Goal: Information Seeking & Learning: Learn about a topic

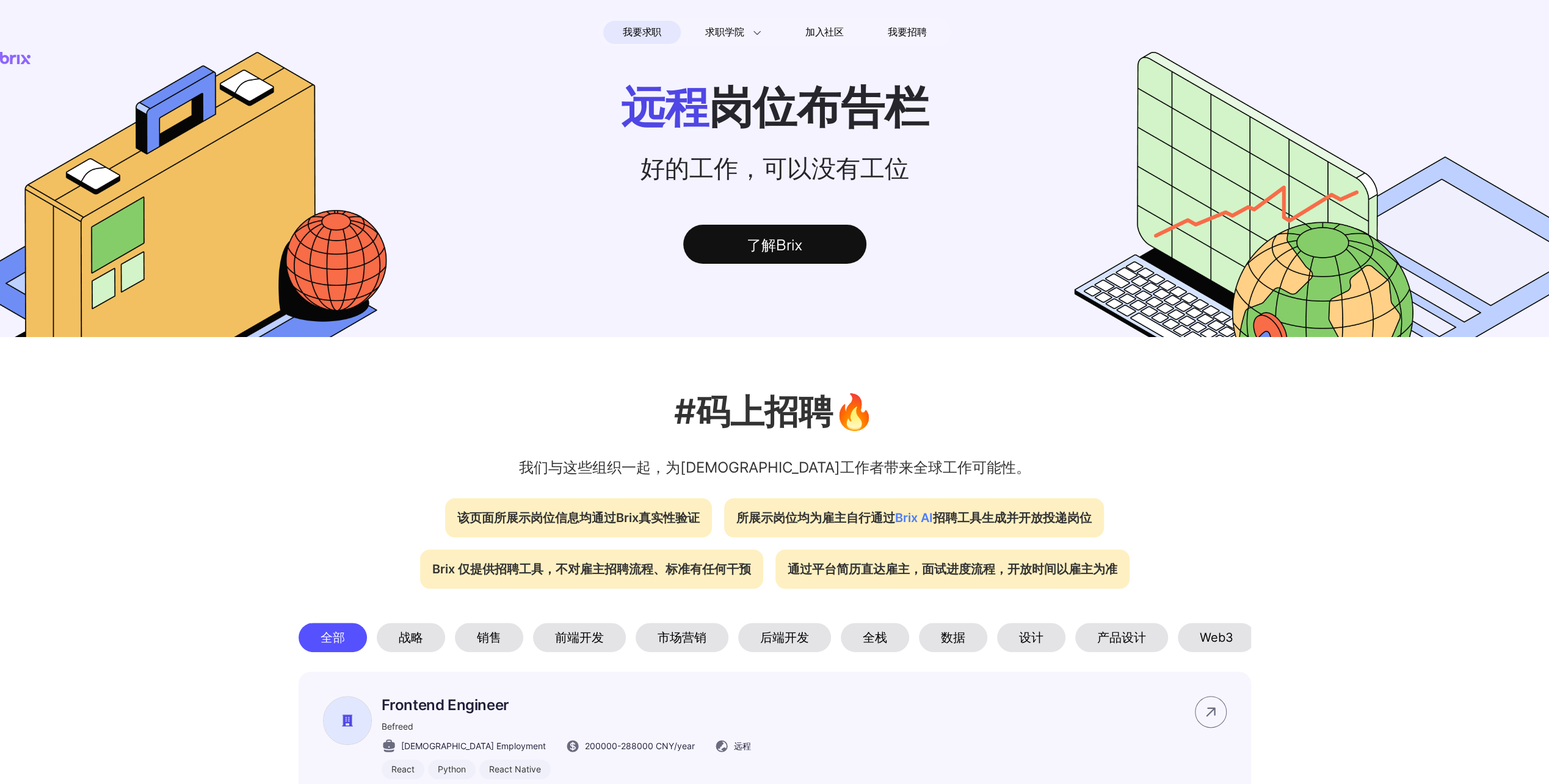
click at [812, 255] on div "了解Brix" at bounding box center [775, 243] width 183 height 39
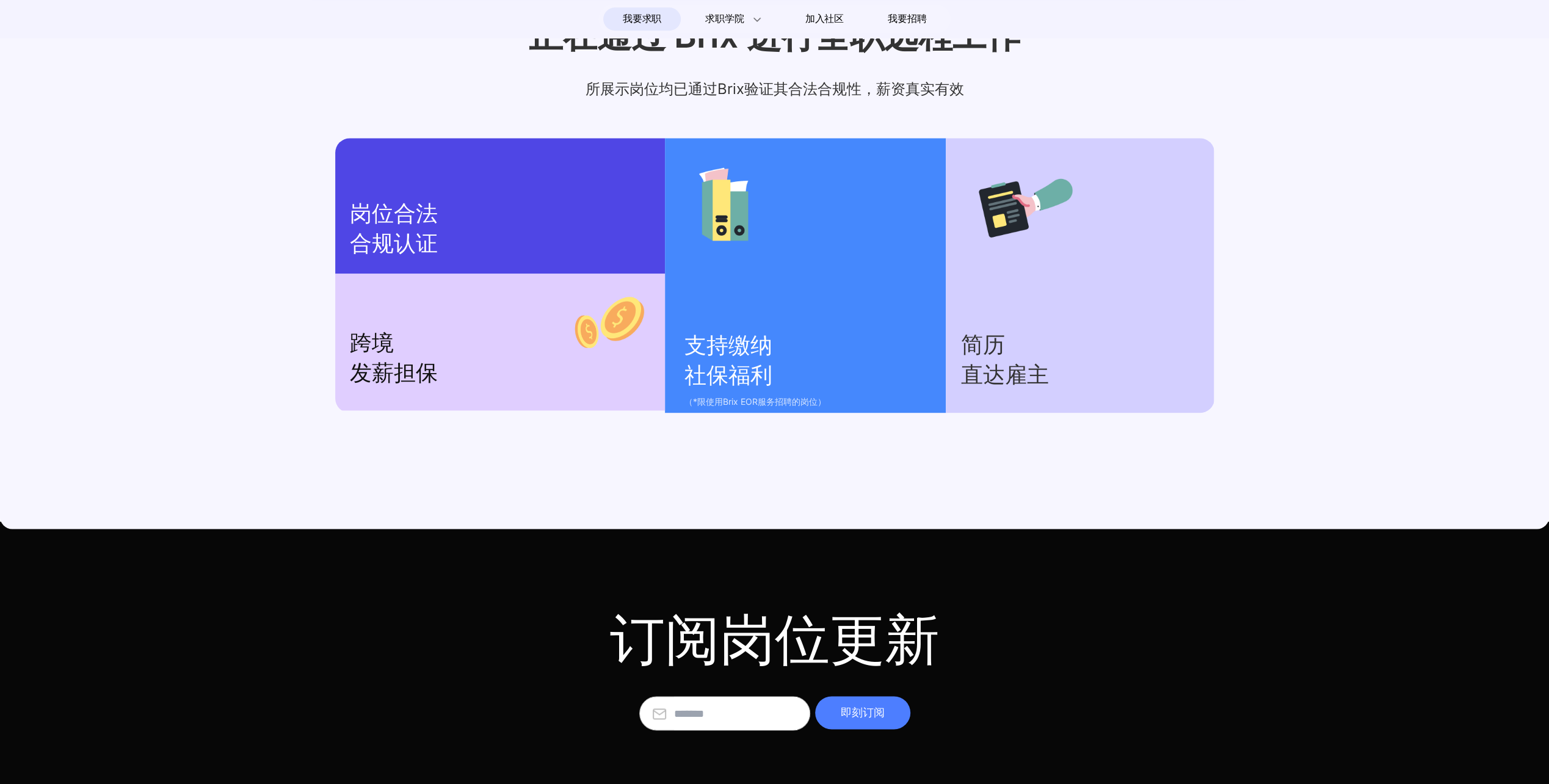
scroll to position [1470, 0]
click at [1003, 294] on section "简历 直达雇主" at bounding box center [1080, 275] width 268 height 275
click at [793, 331] on p "支持缴纳 社保福利" at bounding box center [809, 360] width 250 height 59
click at [435, 359] on p "跨境 发薪担保" at bounding box center [500, 358] width 300 height 59
click at [438, 234] on p "岗位合法 合规认证" at bounding box center [500, 228] width 300 height 59
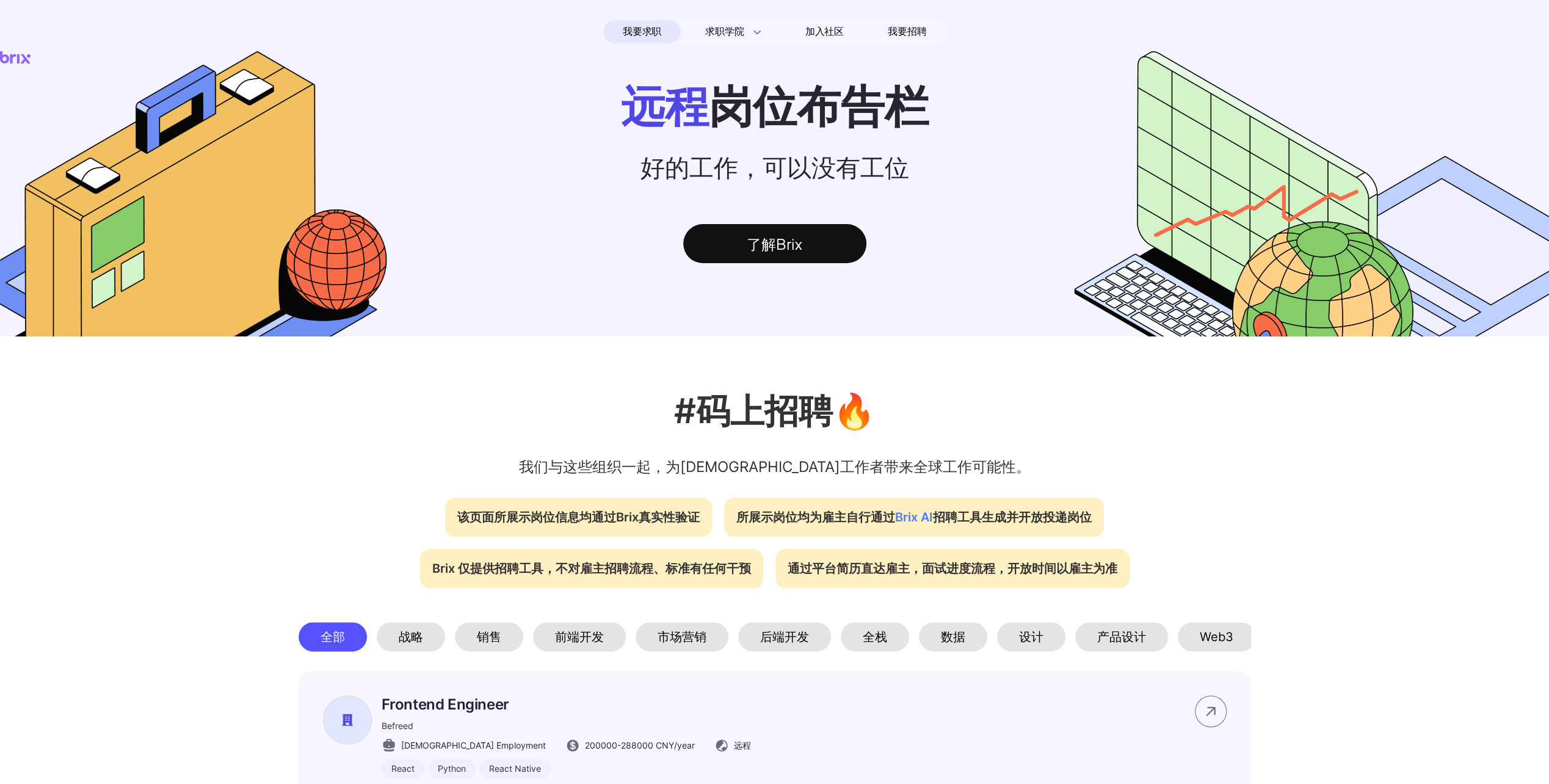
scroll to position [0, 0]
click at [910, 32] on span "我要招聘" at bounding box center [907, 33] width 39 height 15
click at [642, 26] on span "我要求职" at bounding box center [642, 32] width 39 height 20
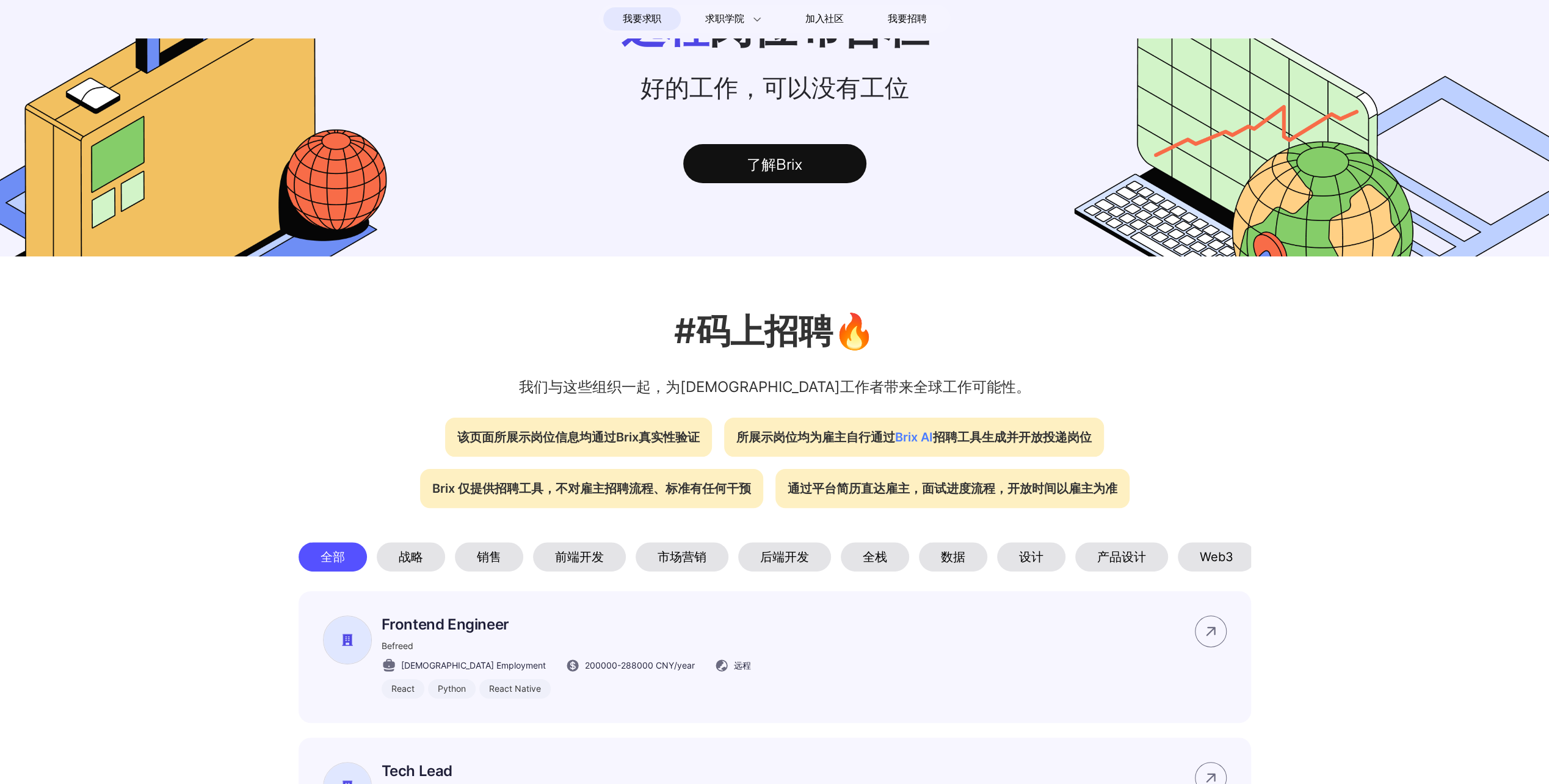
scroll to position [183, 0]
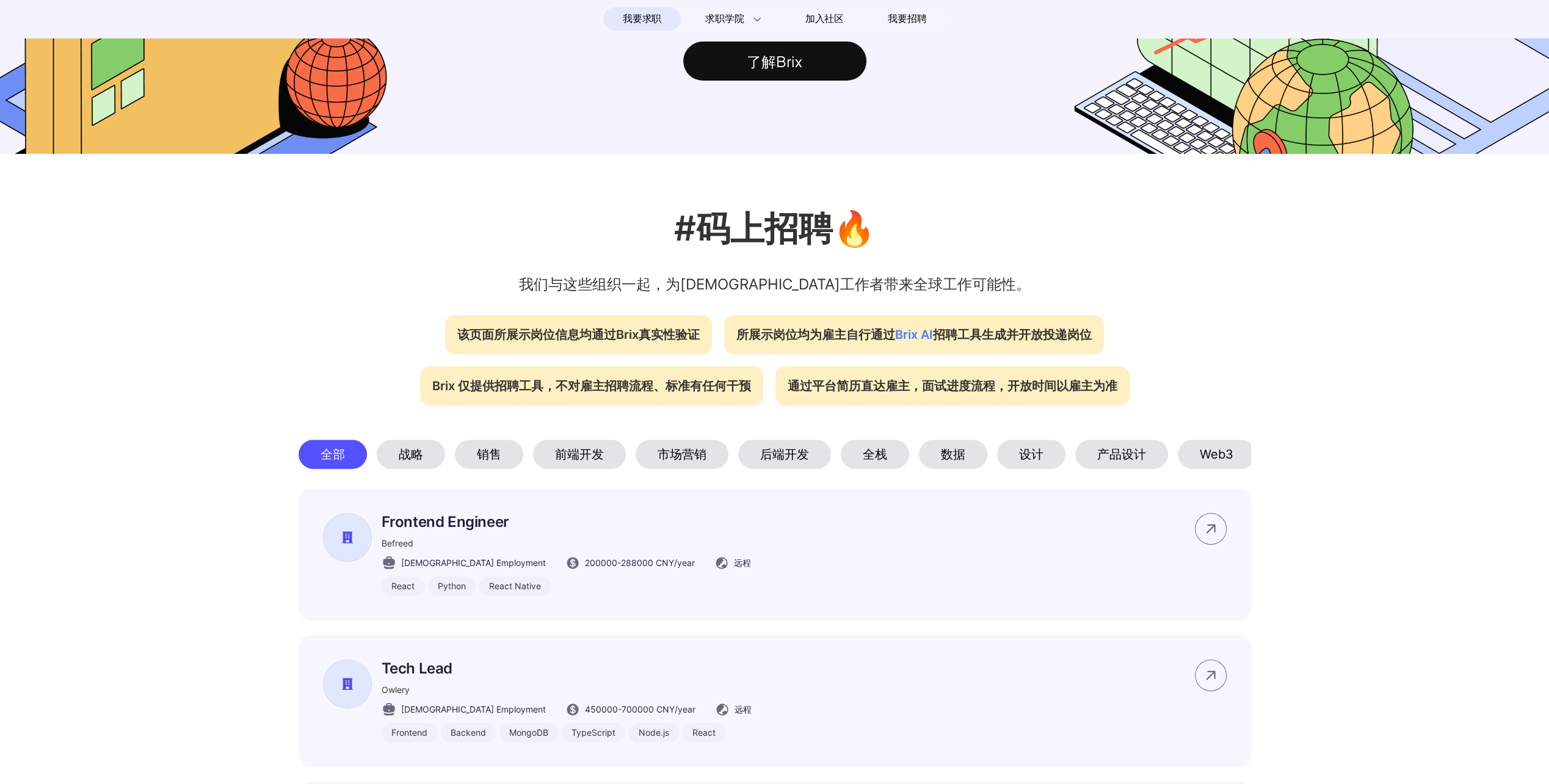
click at [464, 530] on p "Frontend Engineer" at bounding box center [565, 521] width 369 height 18
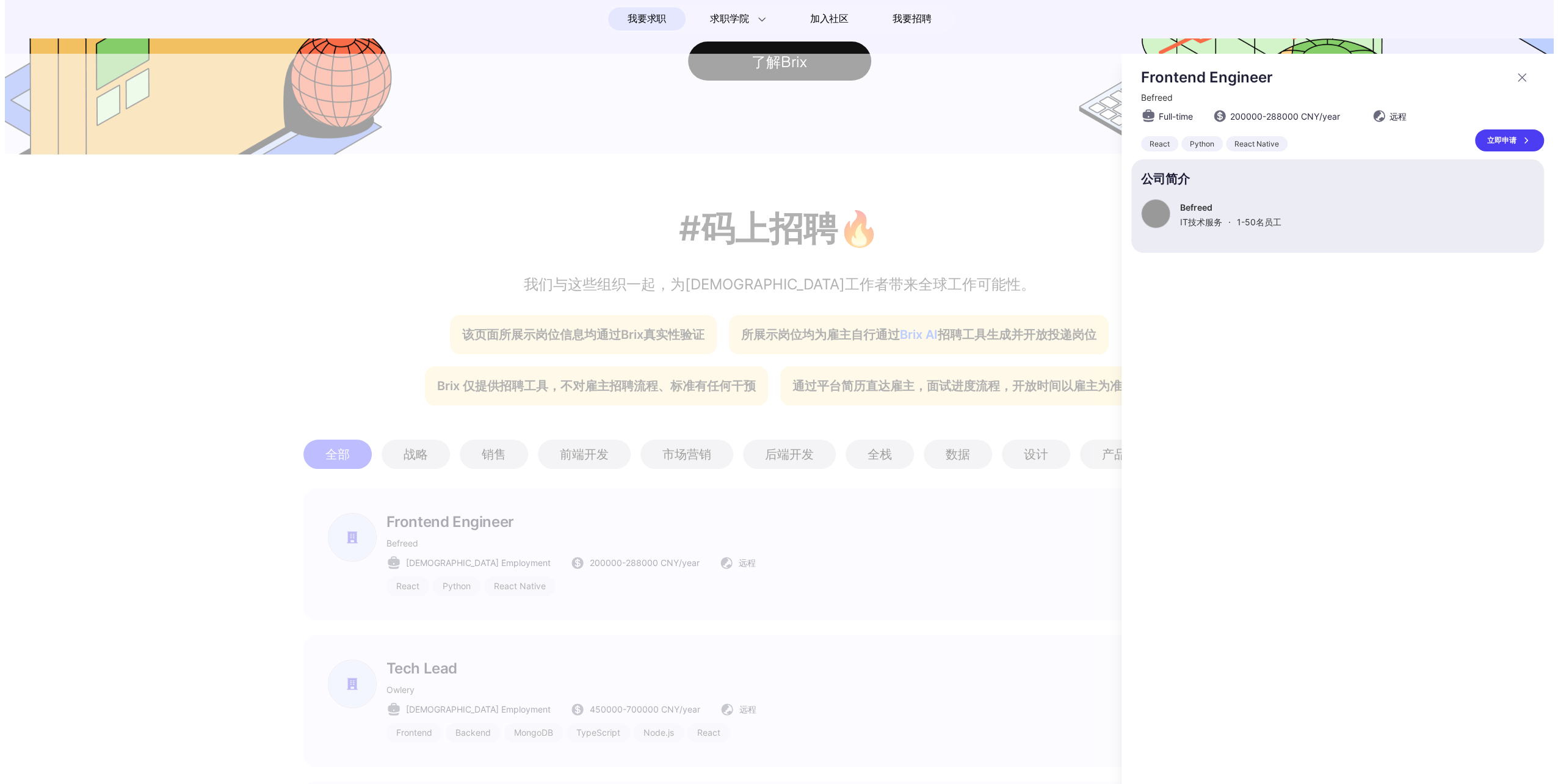
scroll to position [0, 0]
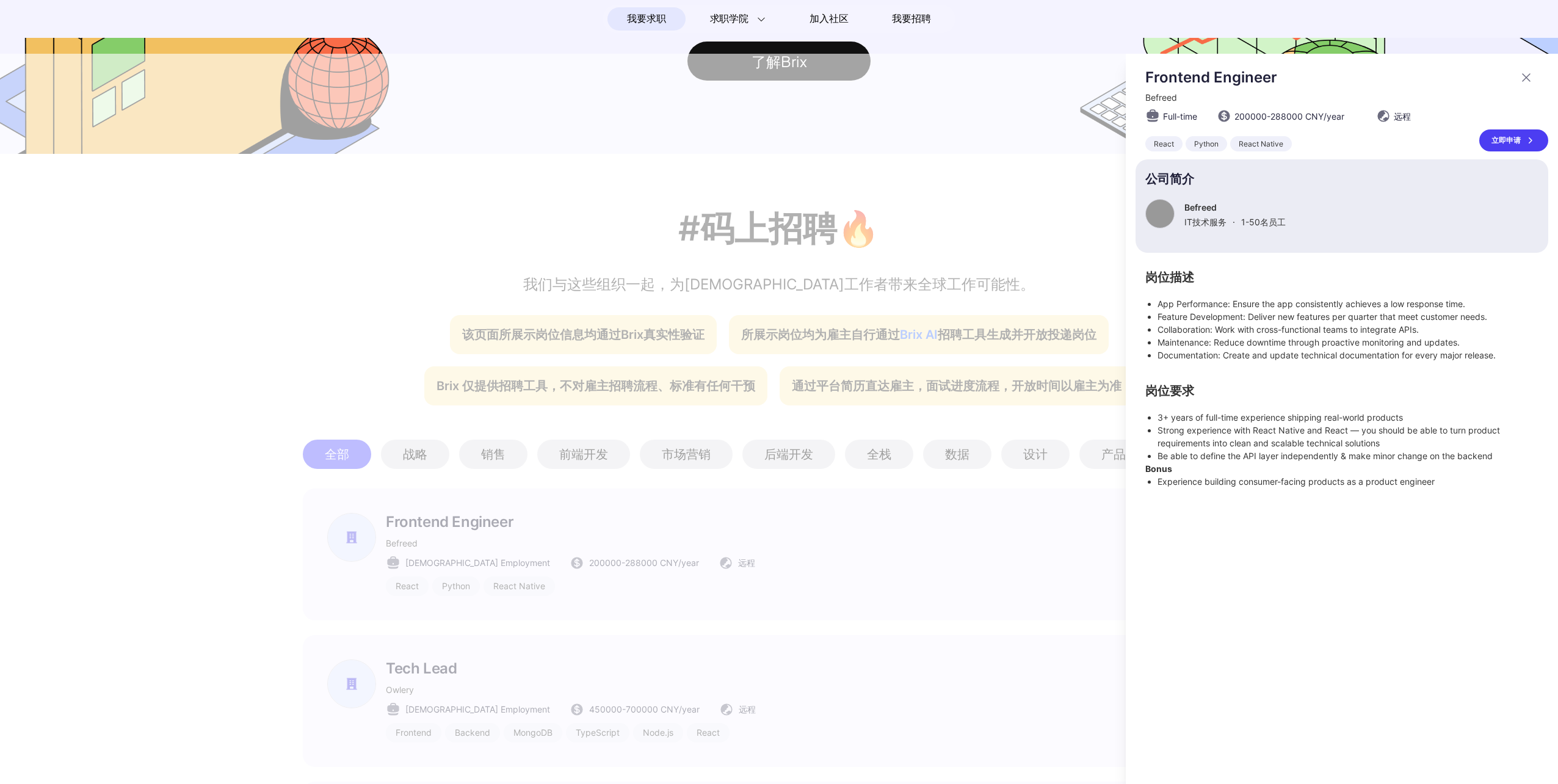
click at [1528, 77] on icon at bounding box center [1526, 77] width 15 height 15
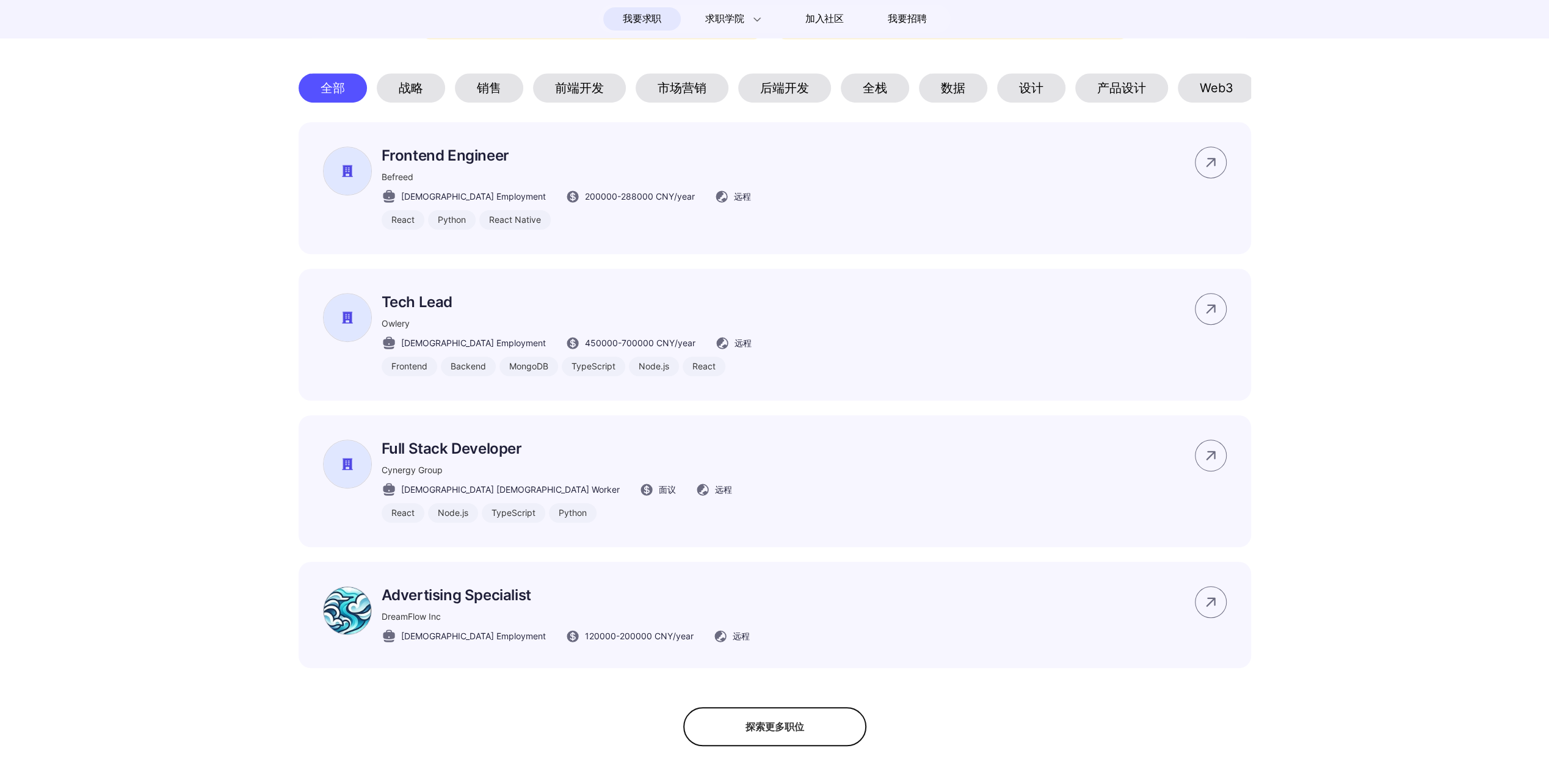
scroll to position [672, 0]
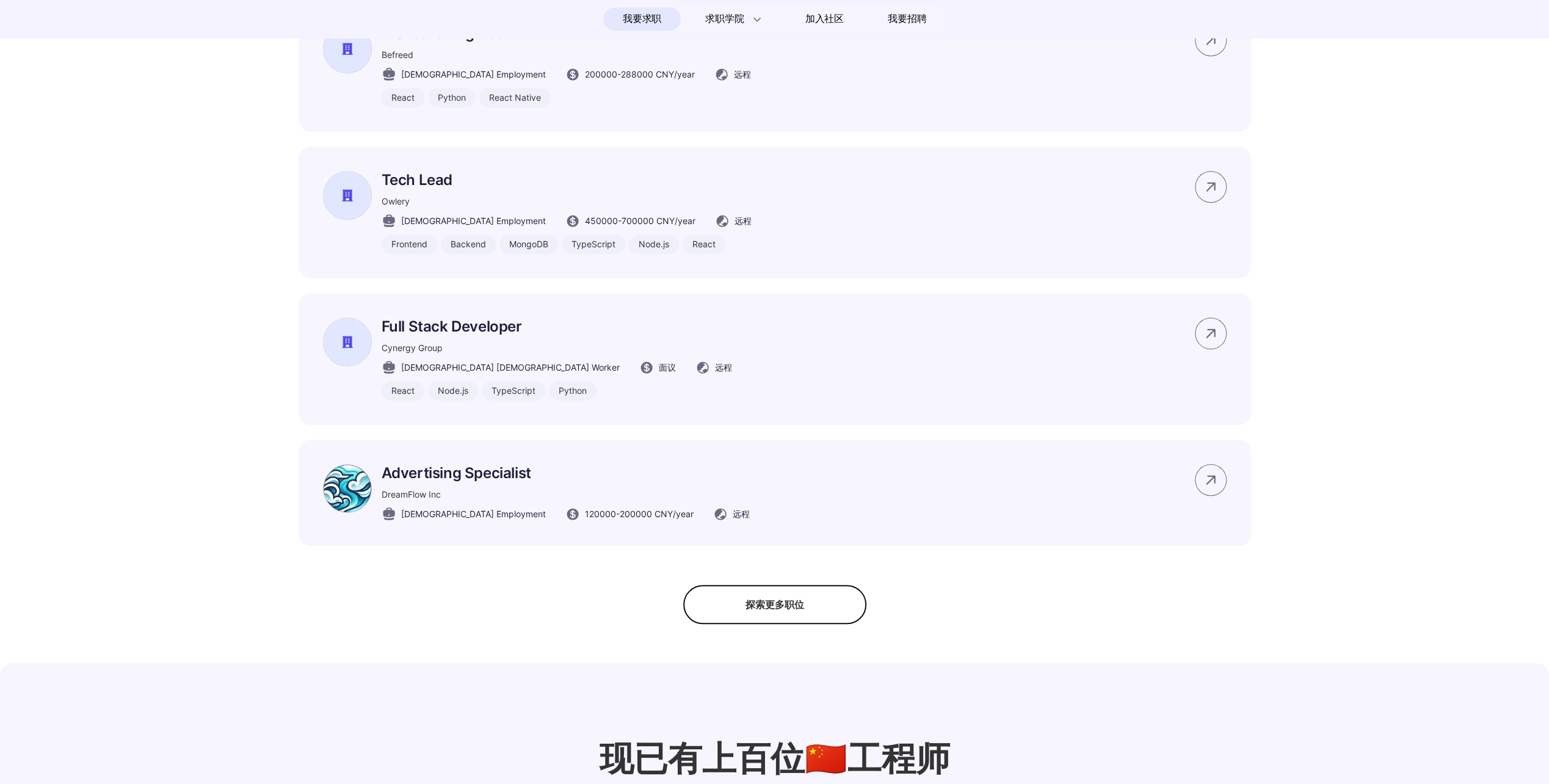
click at [766, 624] on div "探索更多职位" at bounding box center [775, 604] width 183 height 39
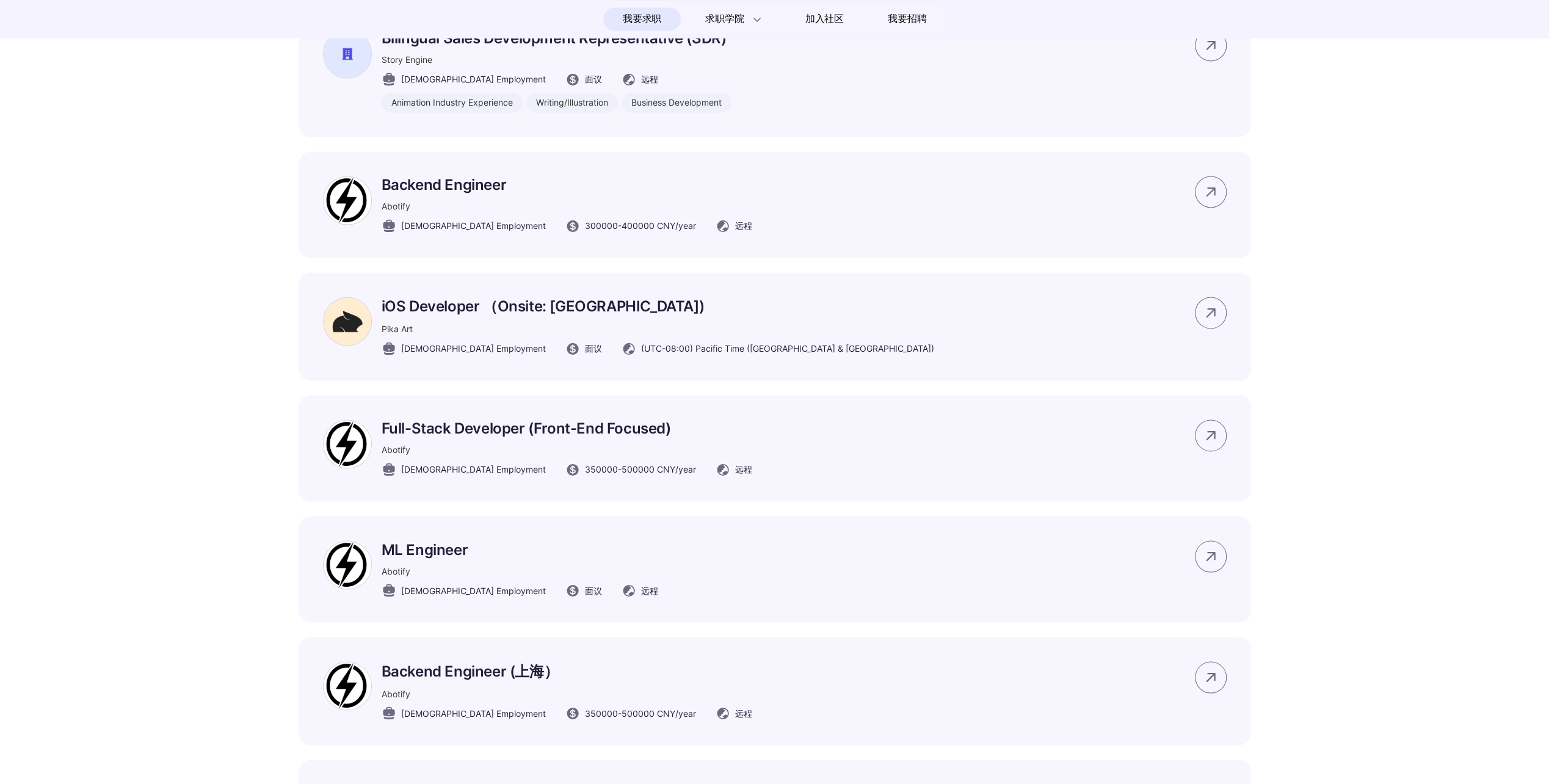
scroll to position [2014, 0]
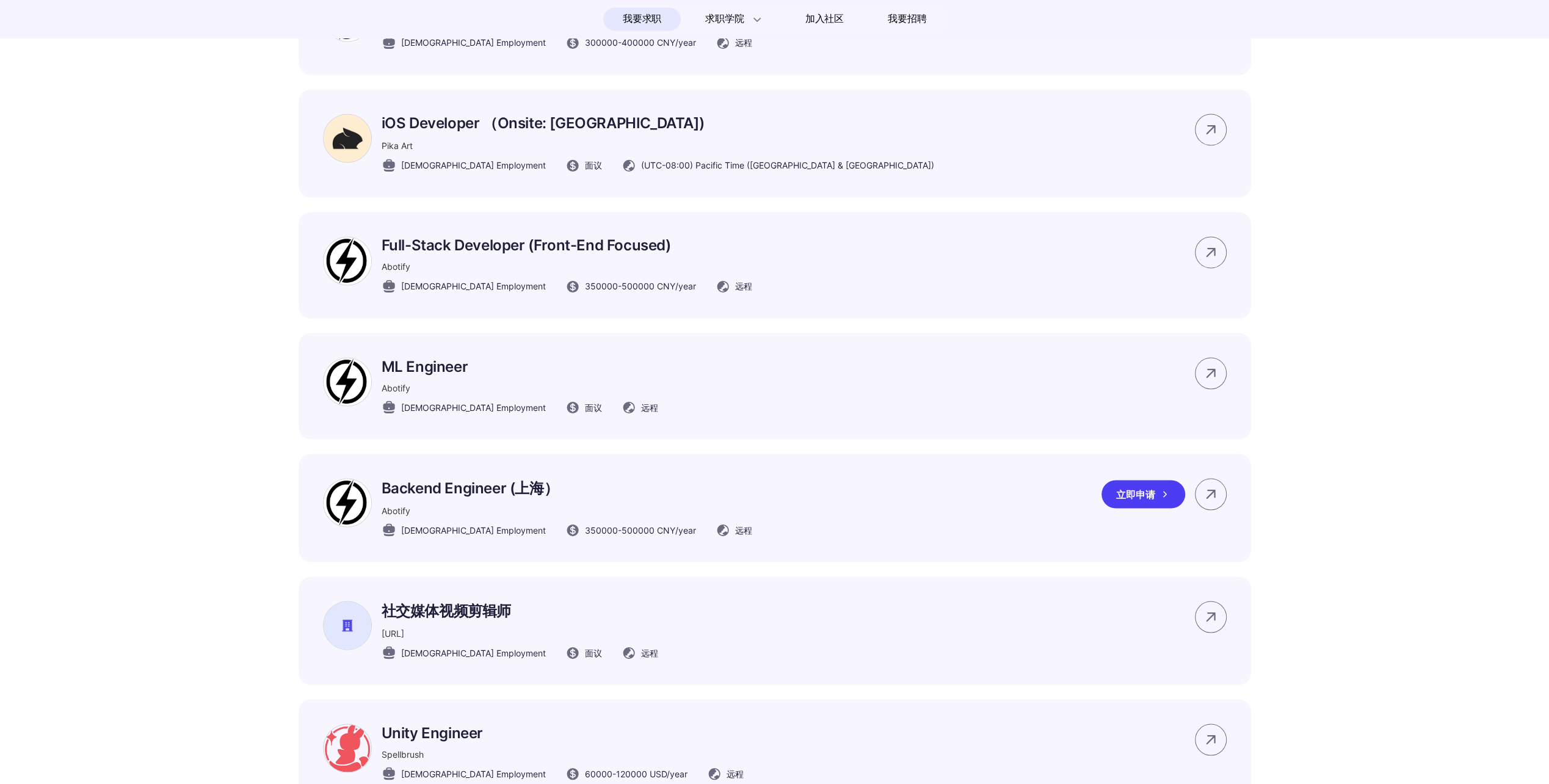
click at [447, 497] on p "Backend Engineer (上海）" at bounding box center [566, 488] width 371 height 20
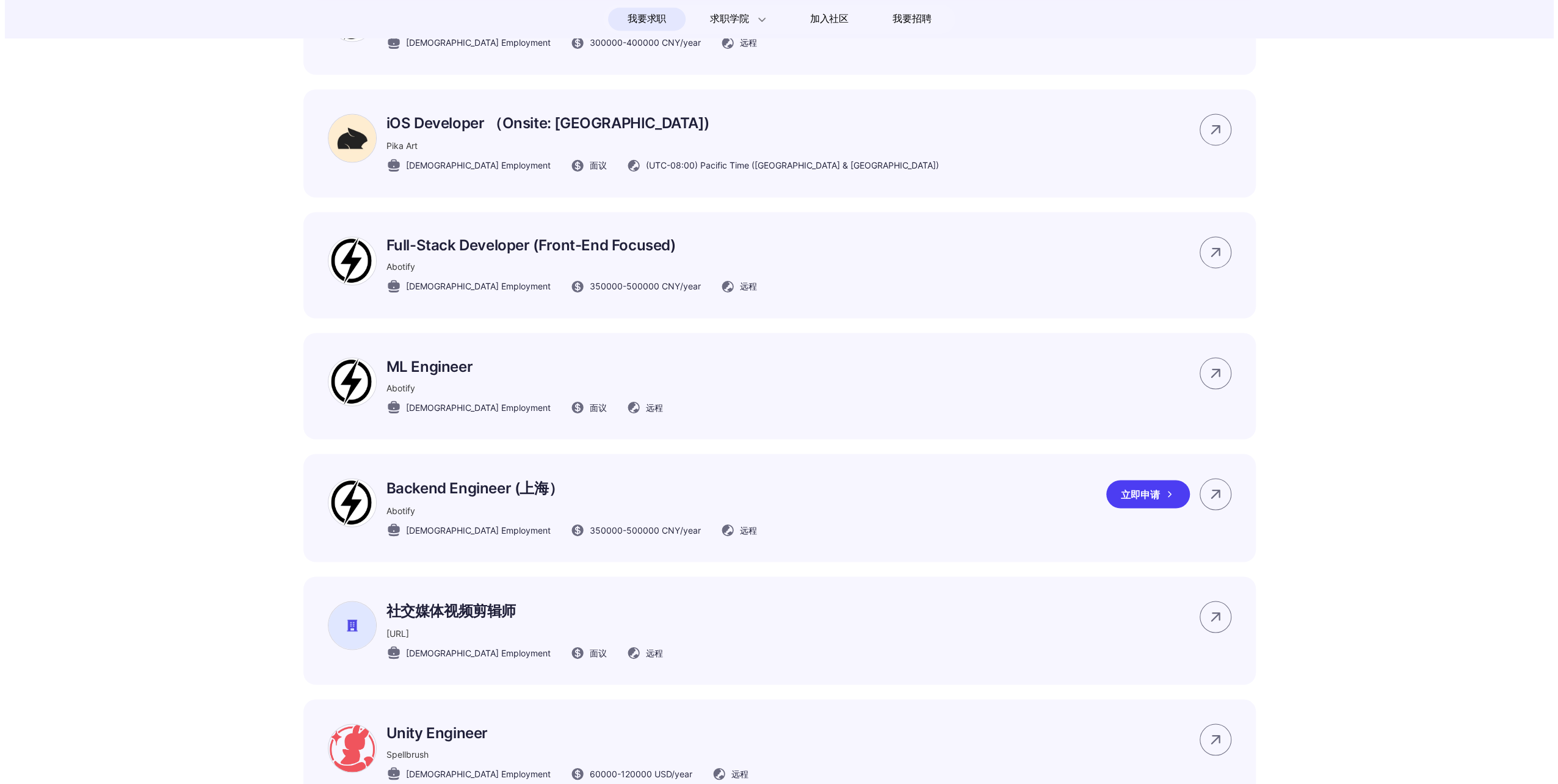
scroll to position [0, 0]
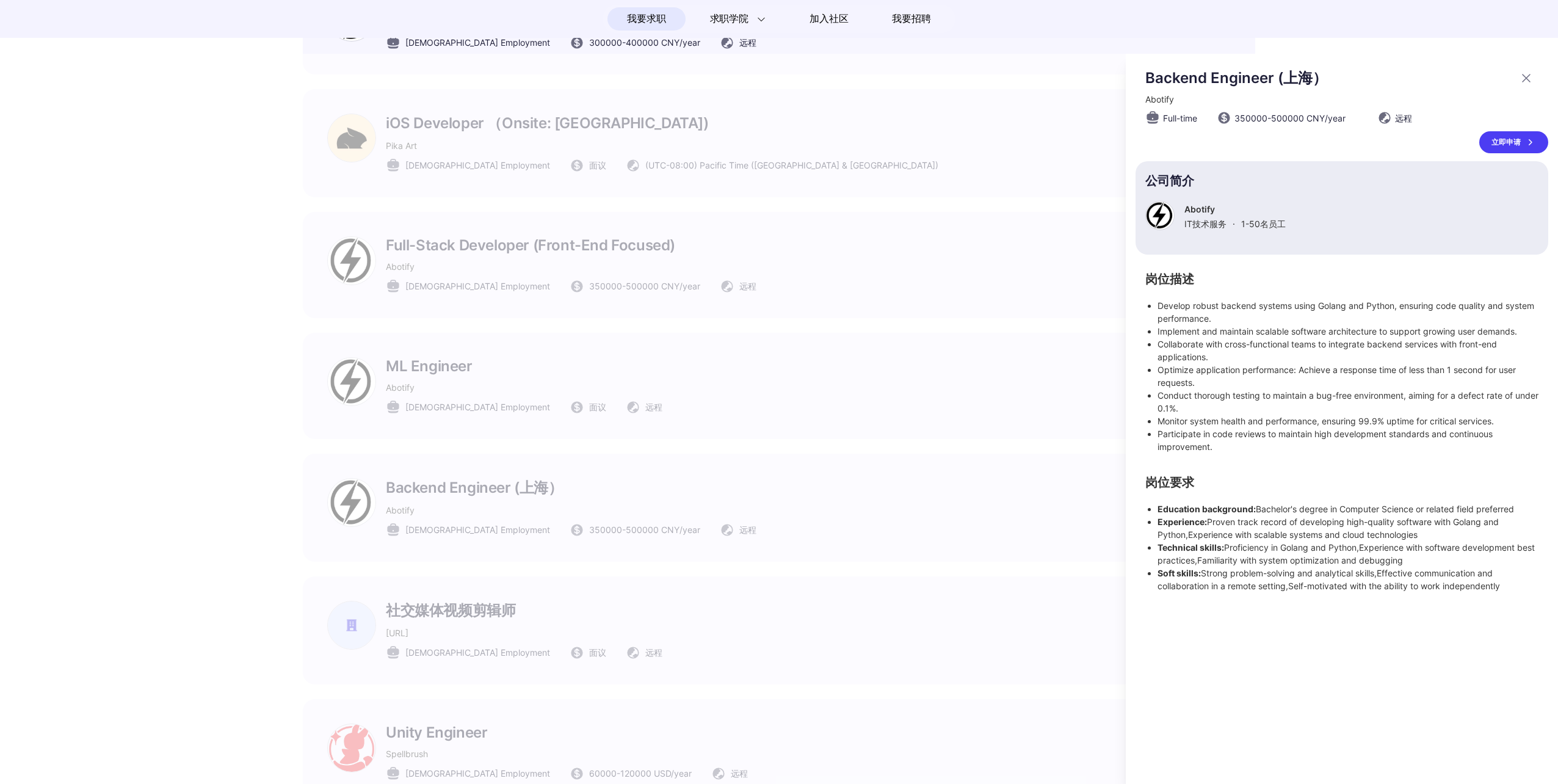
click at [1536, 72] on div "Backend Engineer (上海）" at bounding box center [1347, 77] width 403 height 20
click at [1529, 75] on icon at bounding box center [1526, 78] width 8 height 8
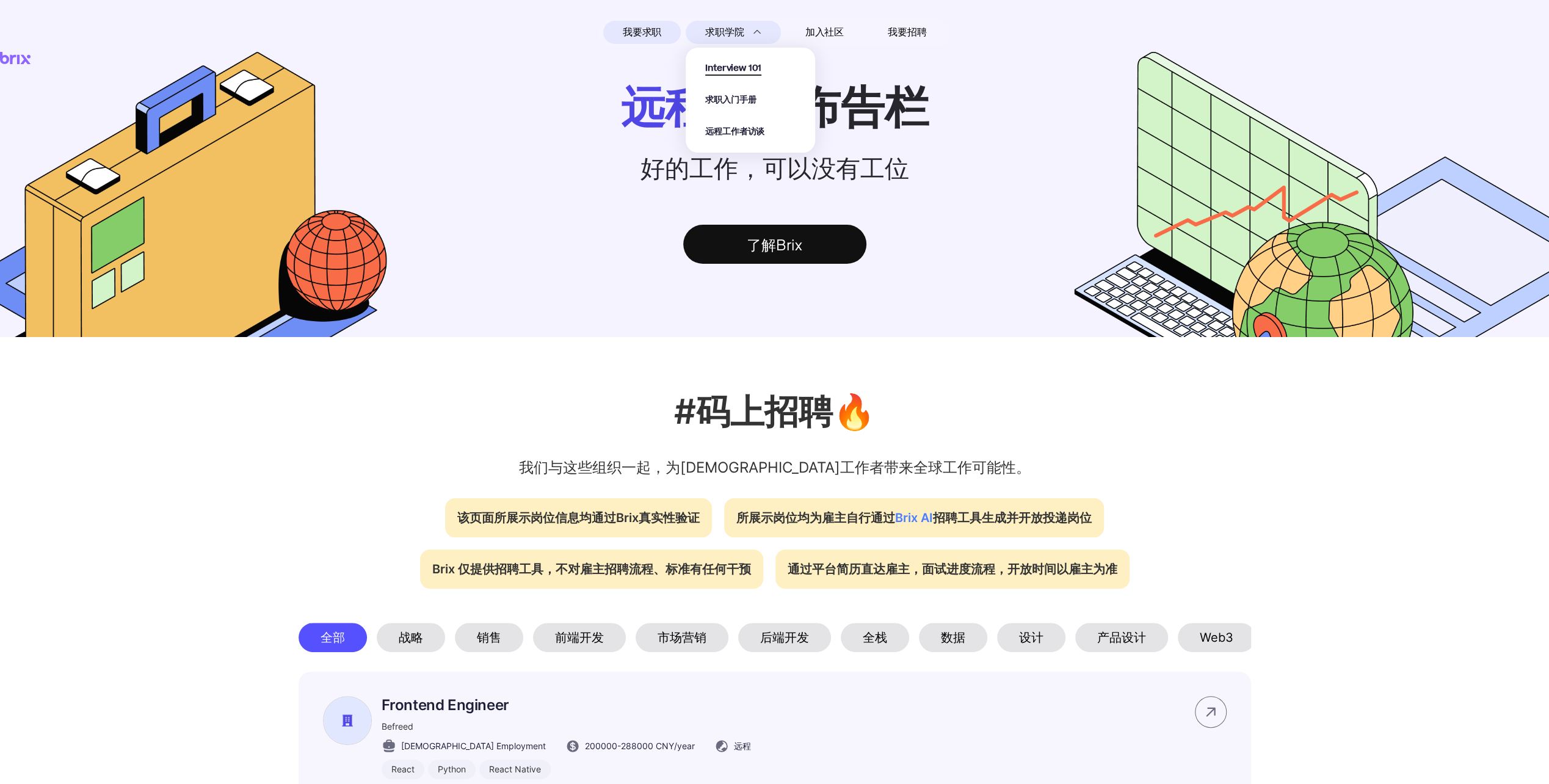
click at [736, 72] on span "Interview 101" at bounding box center [733, 68] width 57 height 14
click at [751, 262] on div "了解Brix" at bounding box center [775, 243] width 183 height 39
